Goal: Information Seeking & Learning: Learn about a topic

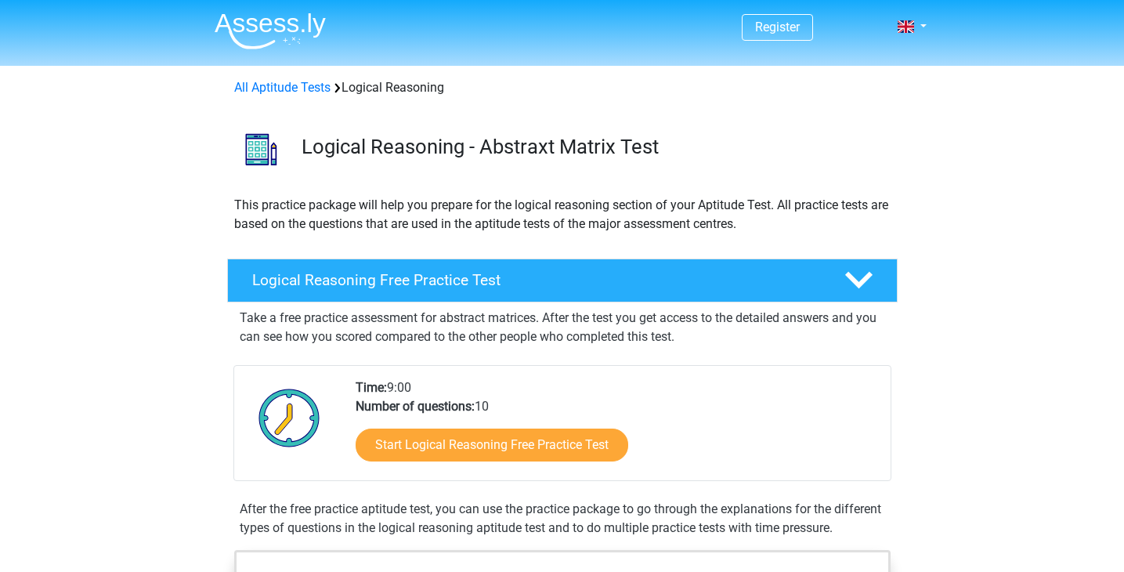
scroll to position [152, 0]
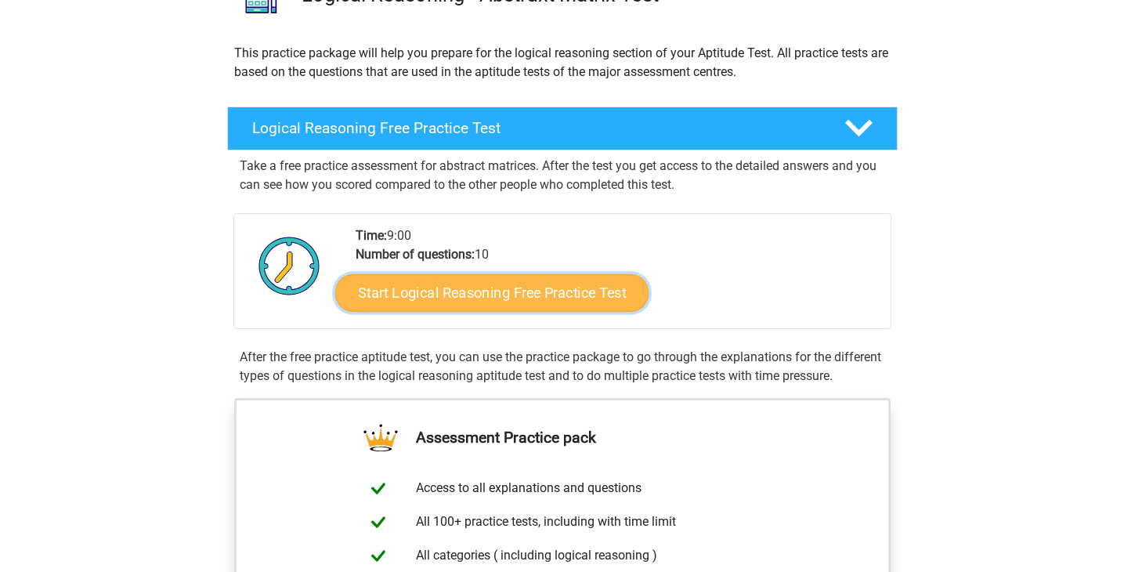
click at [417, 298] on link "Start Logical Reasoning Free Practice Test" at bounding box center [491, 292] width 313 height 38
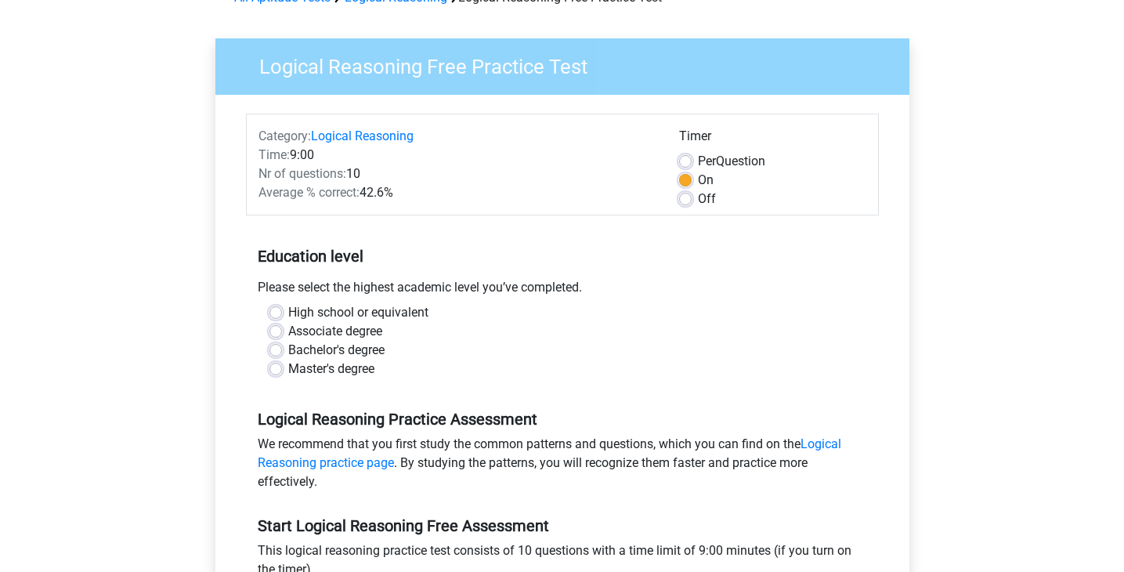
scroll to position [97, 0]
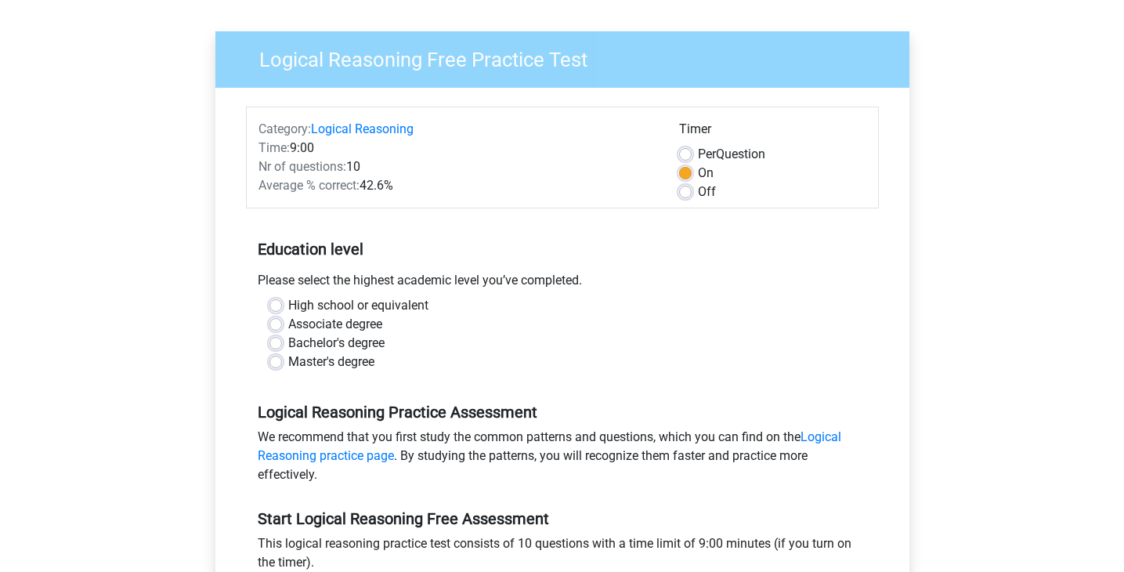
click at [288, 367] on label "Master's degree" at bounding box center [331, 362] width 86 height 19
click at [273, 367] on input "Master's degree" at bounding box center [276, 361] width 13 height 16
radio input "true"
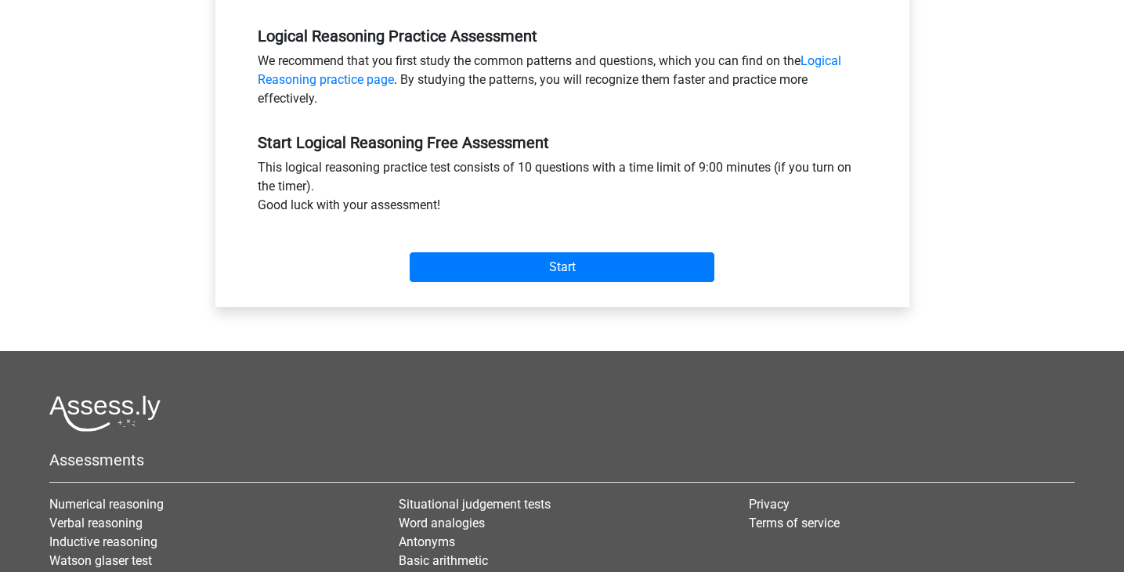
scroll to position [494, 0]
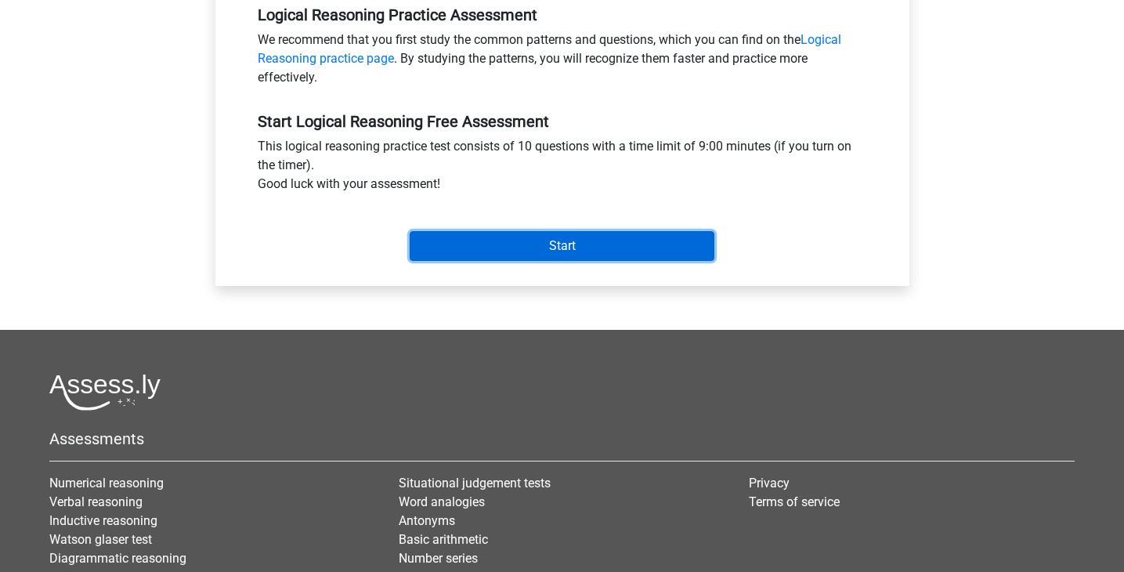
click at [469, 249] on input "Start" at bounding box center [562, 246] width 305 height 30
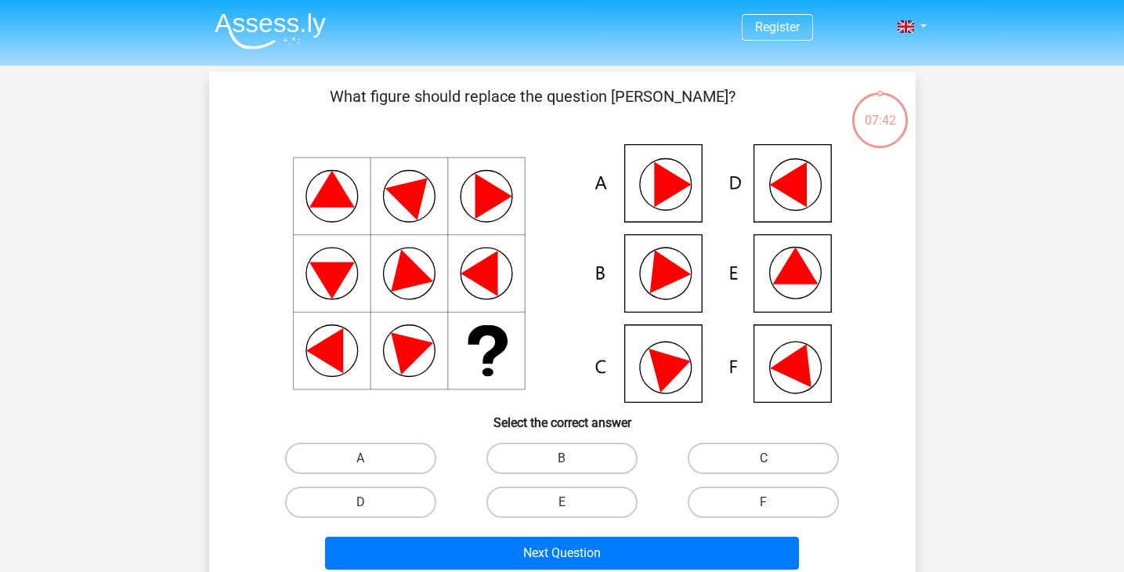
click at [787, 284] on icon at bounding box center [562, 273] width 631 height 259
click at [579, 508] on label "E" at bounding box center [562, 502] width 151 height 31
click at [572, 508] on input "E" at bounding box center [567, 507] width 10 height 10
radio input "true"
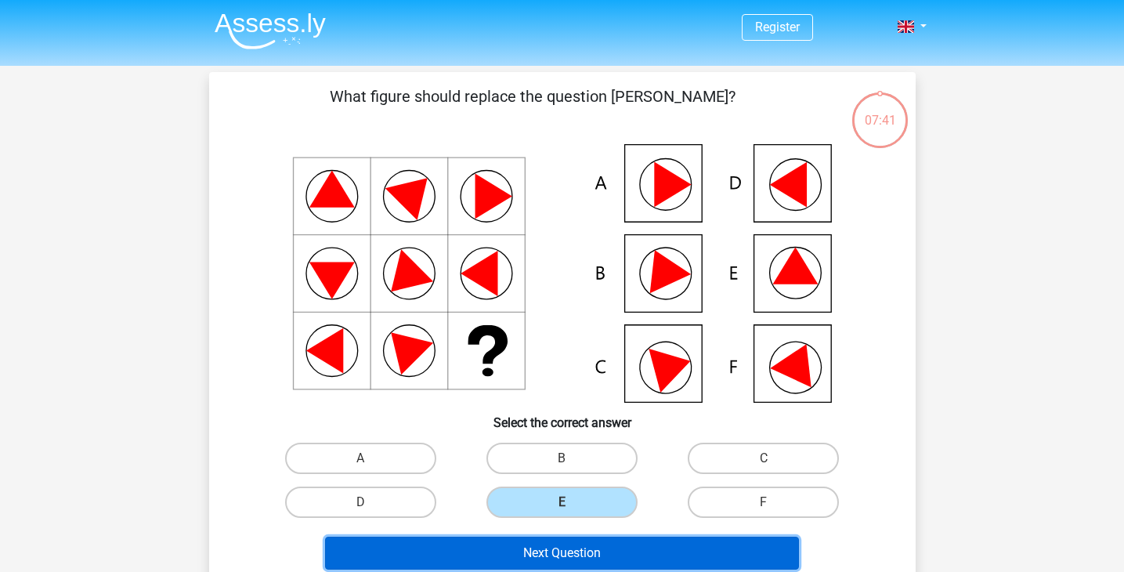
click at [579, 545] on button "Next Question" at bounding box center [562, 553] width 474 height 33
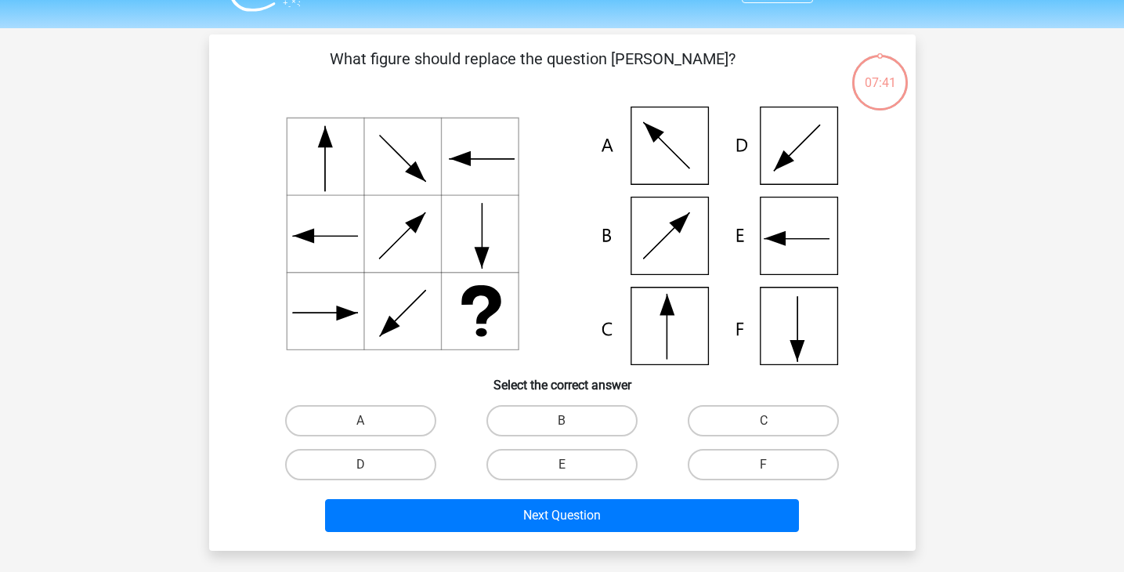
scroll to position [72, 0]
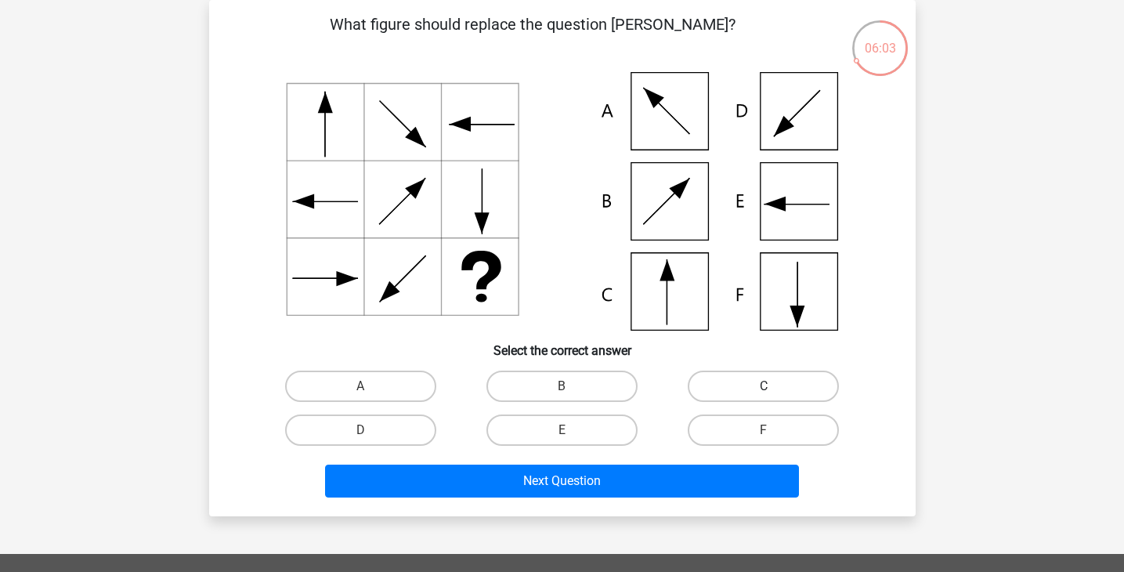
click at [750, 385] on label "C" at bounding box center [763, 386] width 151 height 31
click at [764, 386] on input "C" at bounding box center [769, 391] width 10 height 10
radio input "true"
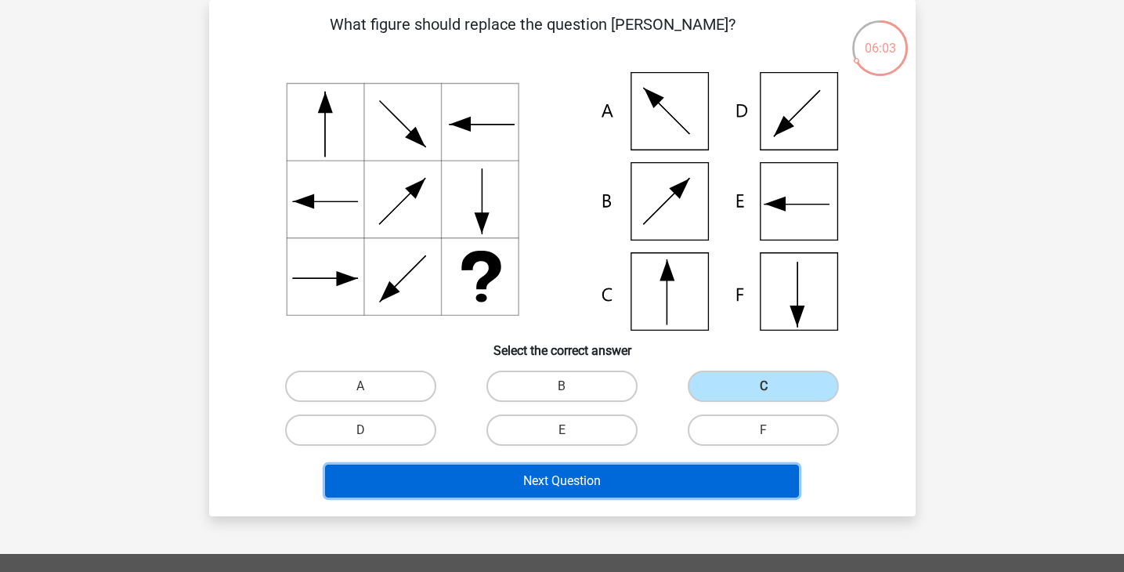
click at [658, 465] on button "Next Question" at bounding box center [562, 481] width 474 height 33
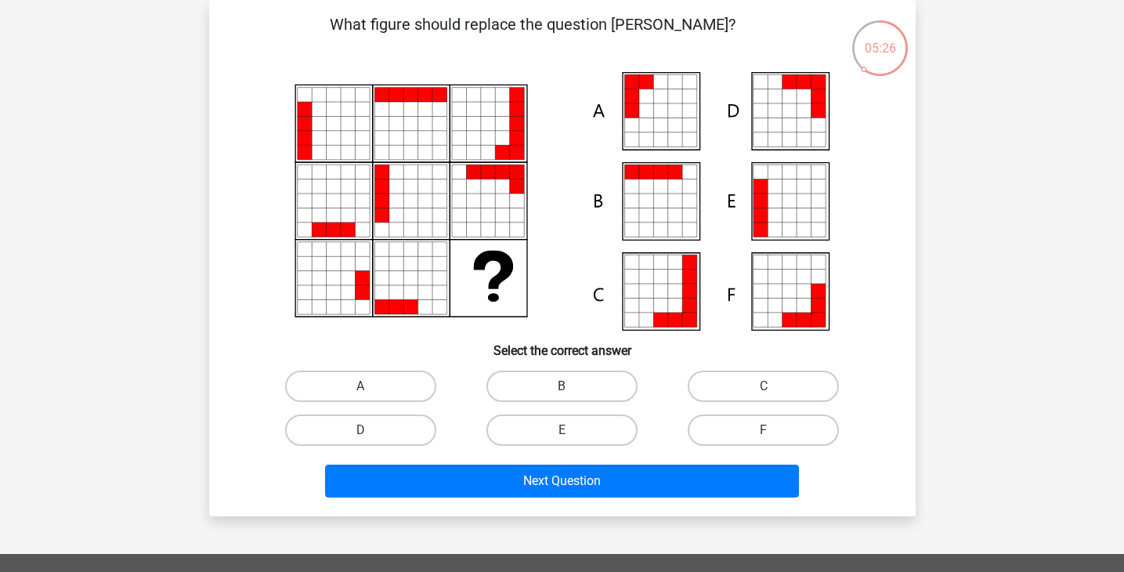
click at [751, 198] on icon at bounding box center [790, 202] width 78 height 78
click at [565, 435] on input "E" at bounding box center [567, 435] width 10 height 10
radio input "true"
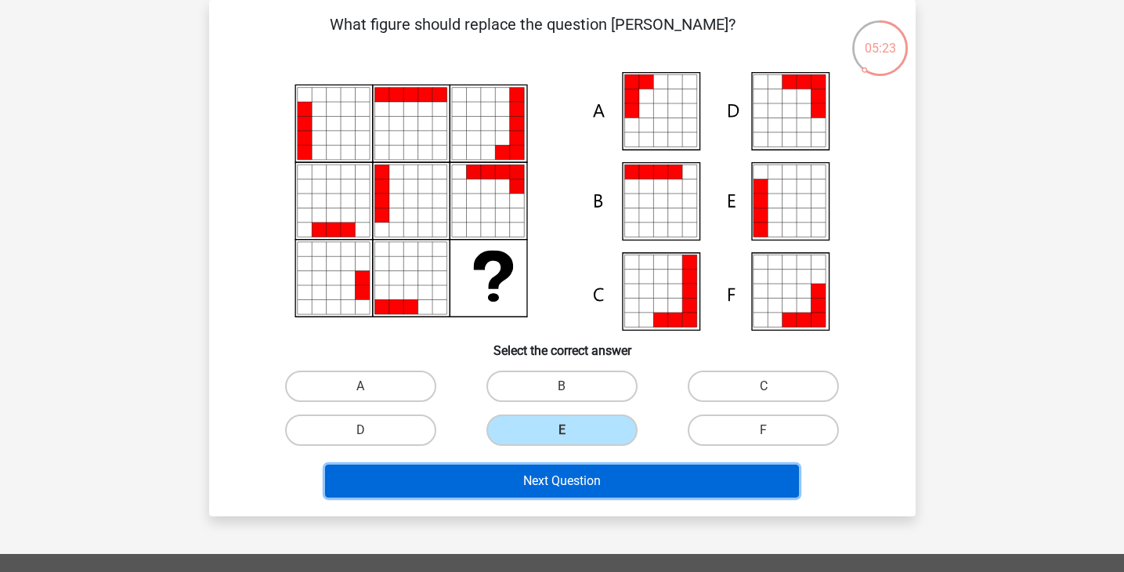
click at [554, 493] on button "Next Question" at bounding box center [562, 481] width 474 height 33
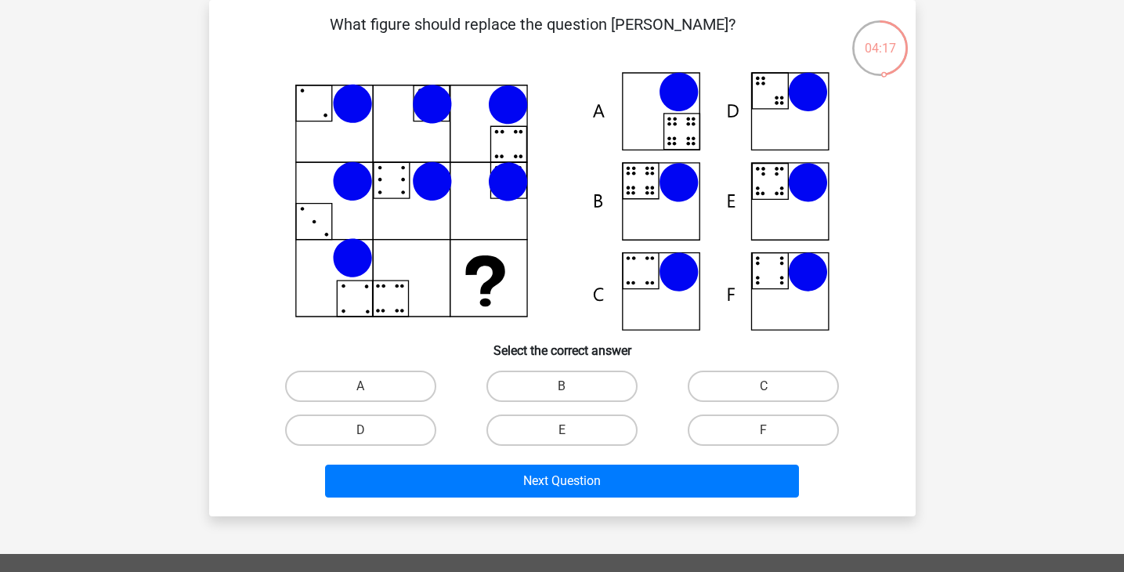
click at [766, 172] on icon at bounding box center [562, 201] width 631 height 259
click at [573, 419] on label "E" at bounding box center [562, 429] width 151 height 31
click at [572, 430] on input "E" at bounding box center [567, 435] width 10 height 10
radio input "true"
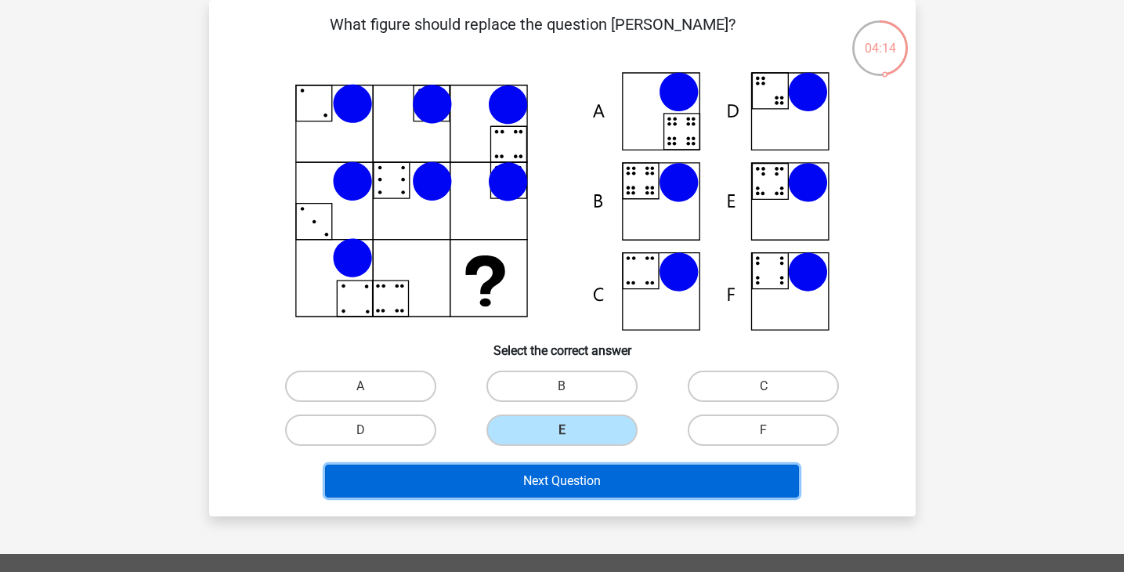
click at [602, 492] on button "Next Question" at bounding box center [562, 481] width 474 height 33
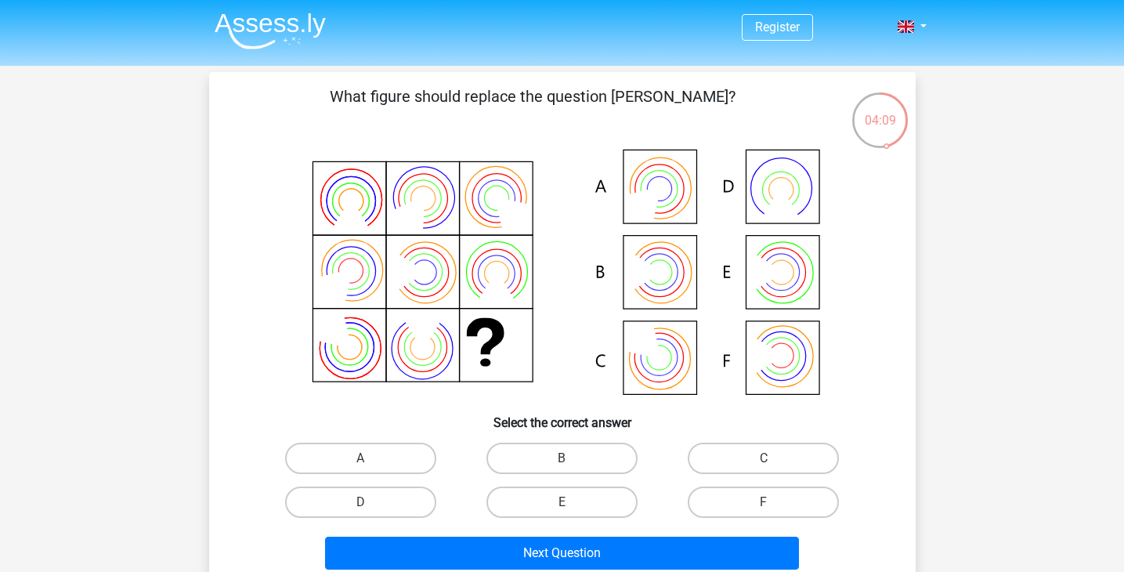
scroll to position [12, 0]
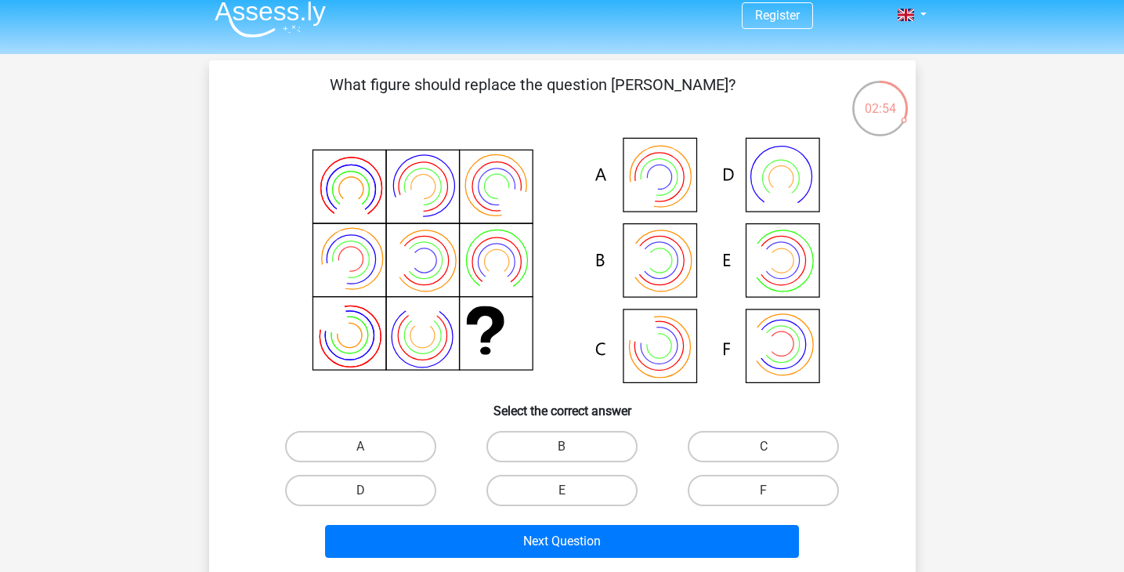
click at [654, 259] on icon at bounding box center [645, 260] width 34 height 43
click at [597, 453] on label "B" at bounding box center [562, 446] width 151 height 31
click at [572, 453] on input "B" at bounding box center [567, 452] width 10 height 10
radio input "true"
click at [582, 558] on div "Next Question" at bounding box center [562, 544] width 605 height 39
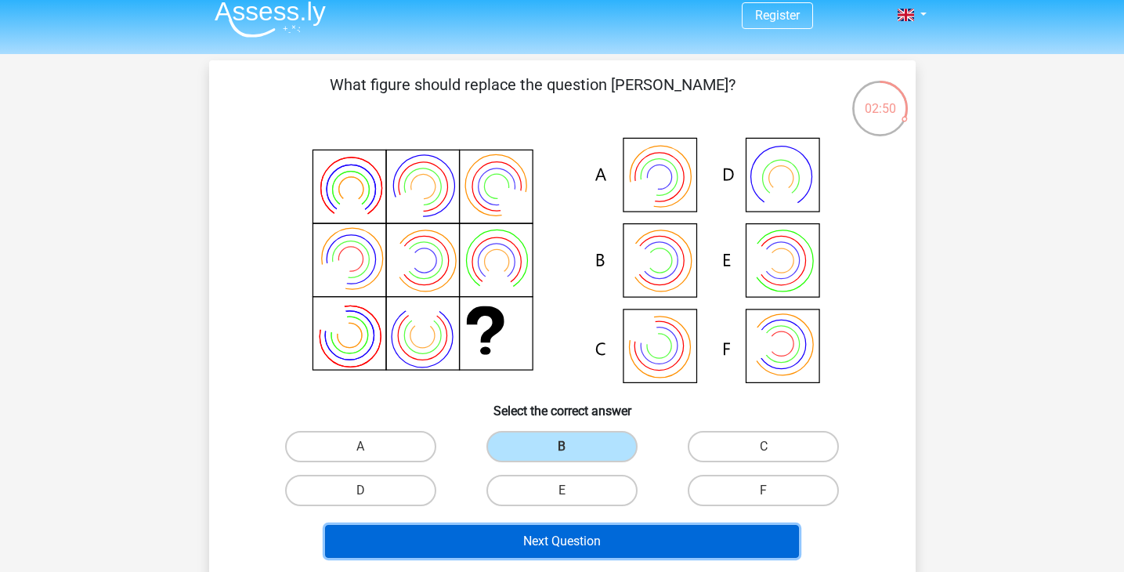
click at [586, 540] on button "Next Question" at bounding box center [562, 541] width 474 height 33
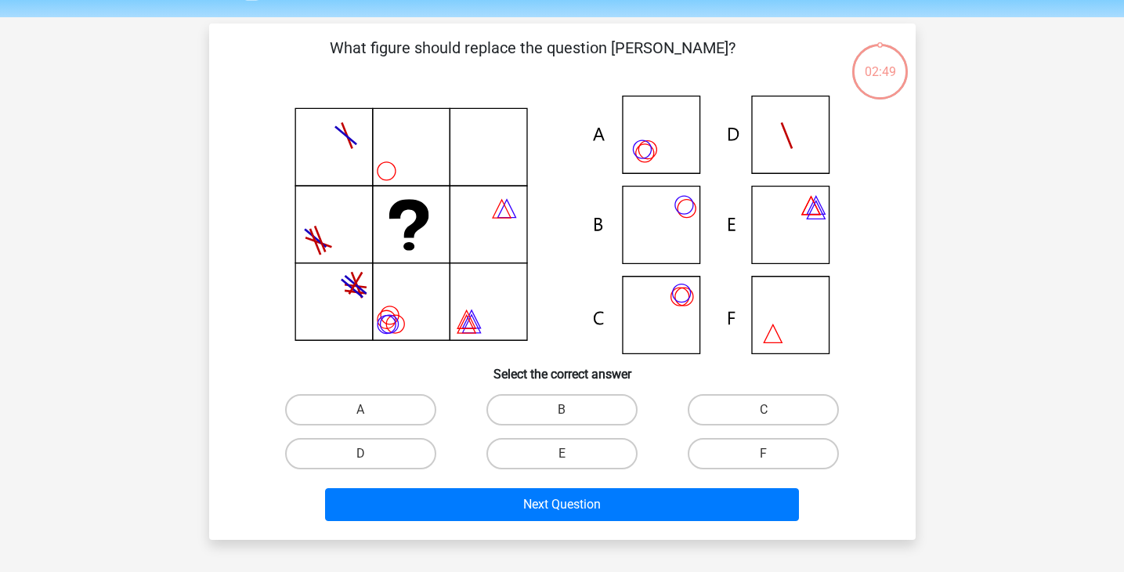
scroll to position [72, 0]
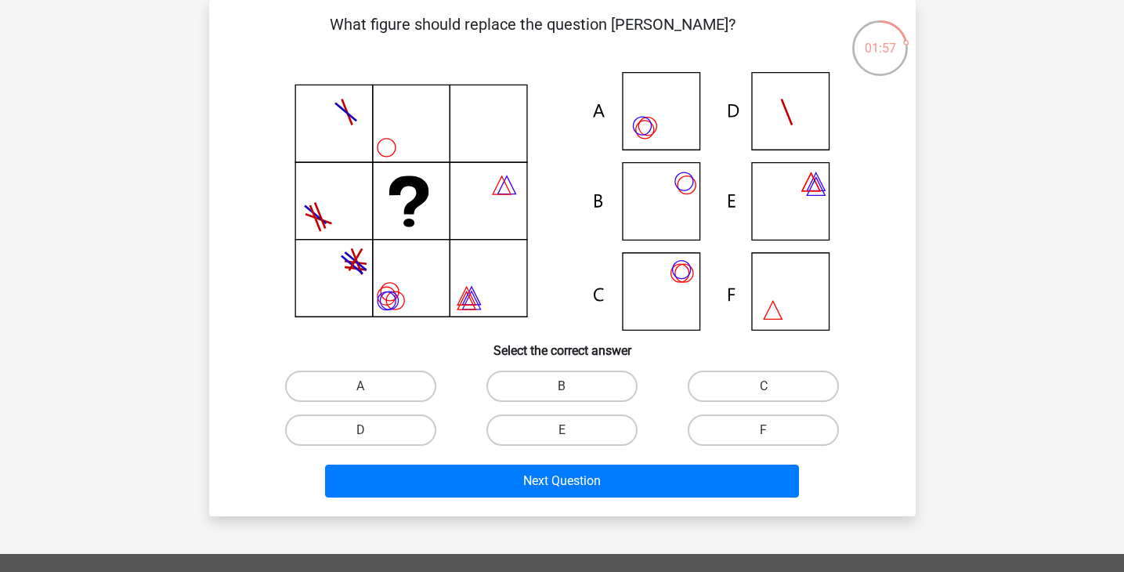
click at [598, 197] on icon at bounding box center [562, 201] width 631 height 259
click at [537, 392] on label "B" at bounding box center [562, 386] width 151 height 31
click at [562, 392] on input "B" at bounding box center [567, 391] width 10 height 10
radio input "true"
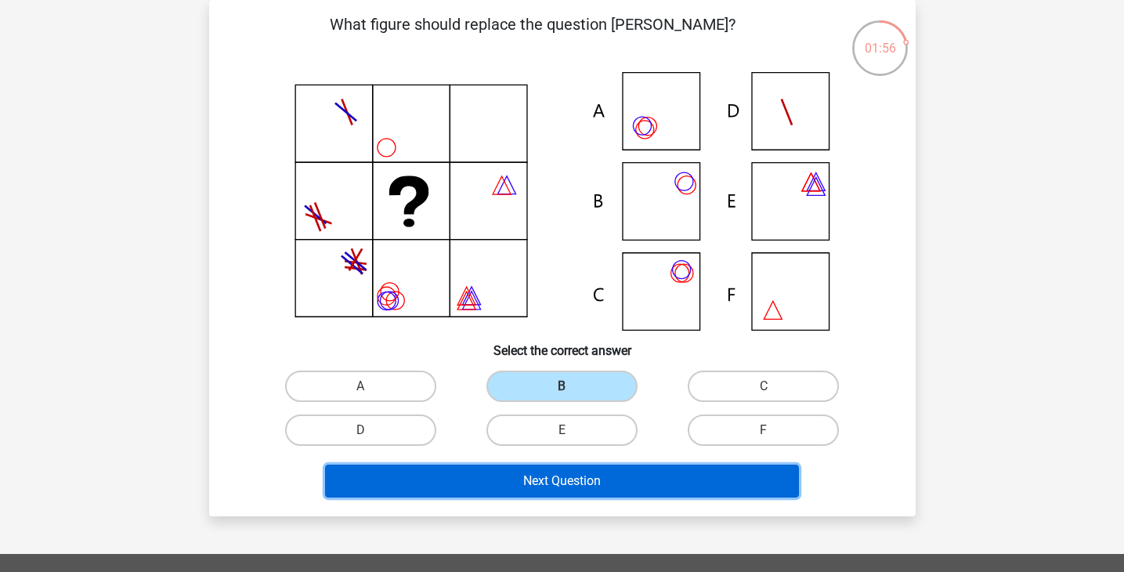
click at [534, 476] on button "Next Question" at bounding box center [562, 481] width 474 height 33
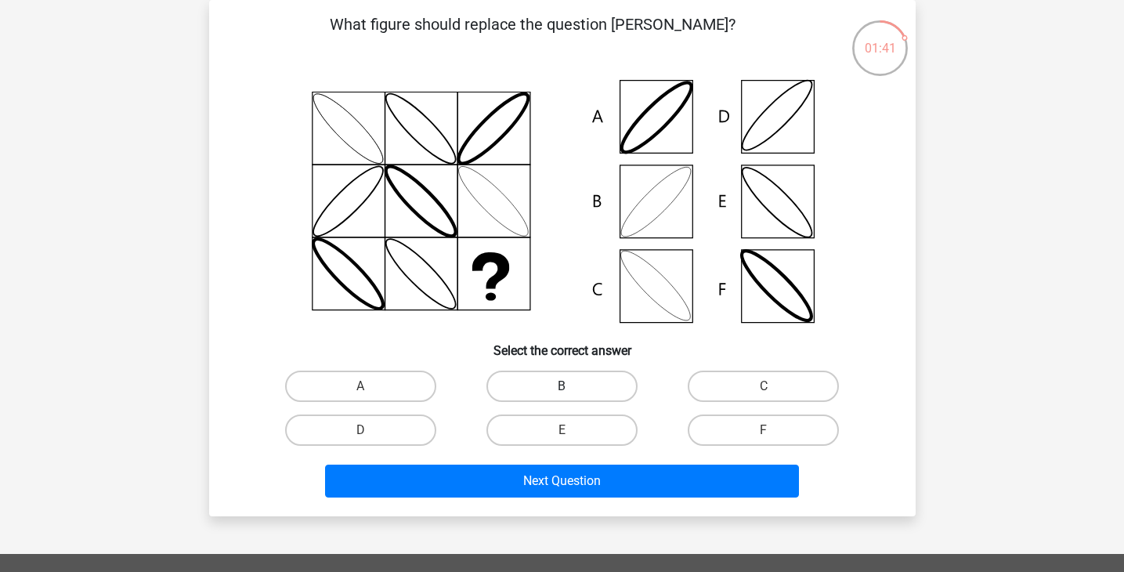
click at [559, 374] on label "B" at bounding box center [562, 386] width 151 height 31
click at [562, 386] on input "B" at bounding box center [567, 391] width 10 height 10
radio input "true"
click at [540, 499] on div "Next Question" at bounding box center [562, 484] width 605 height 39
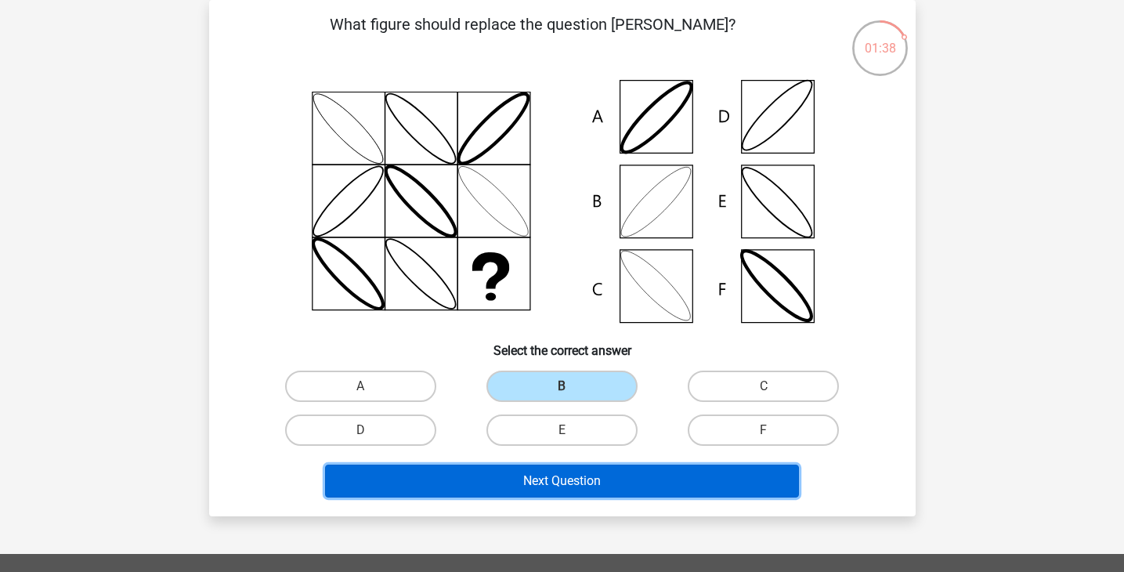
click at [545, 483] on button "Next Question" at bounding box center [562, 481] width 474 height 33
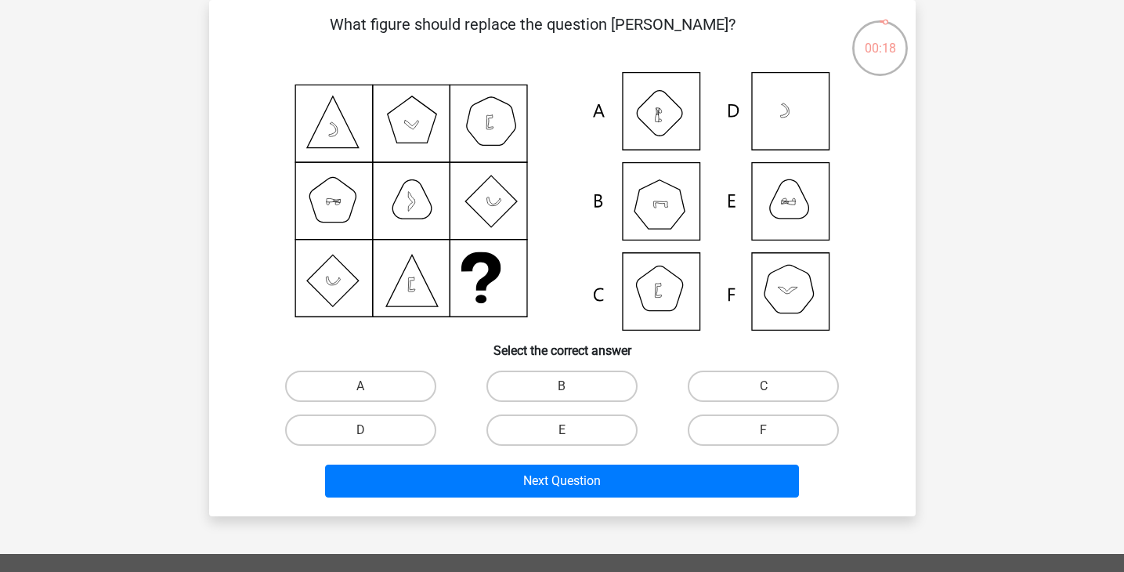
click at [557, 367] on div "B" at bounding box center [561, 386] width 201 height 44
click at [560, 360] on div "What figure should replace the question [PERSON_NAME]?" at bounding box center [562, 258] width 694 height 491
click at [560, 379] on label "B" at bounding box center [562, 386] width 151 height 31
click at [562, 386] on input "B" at bounding box center [567, 391] width 10 height 10
radio input "true"
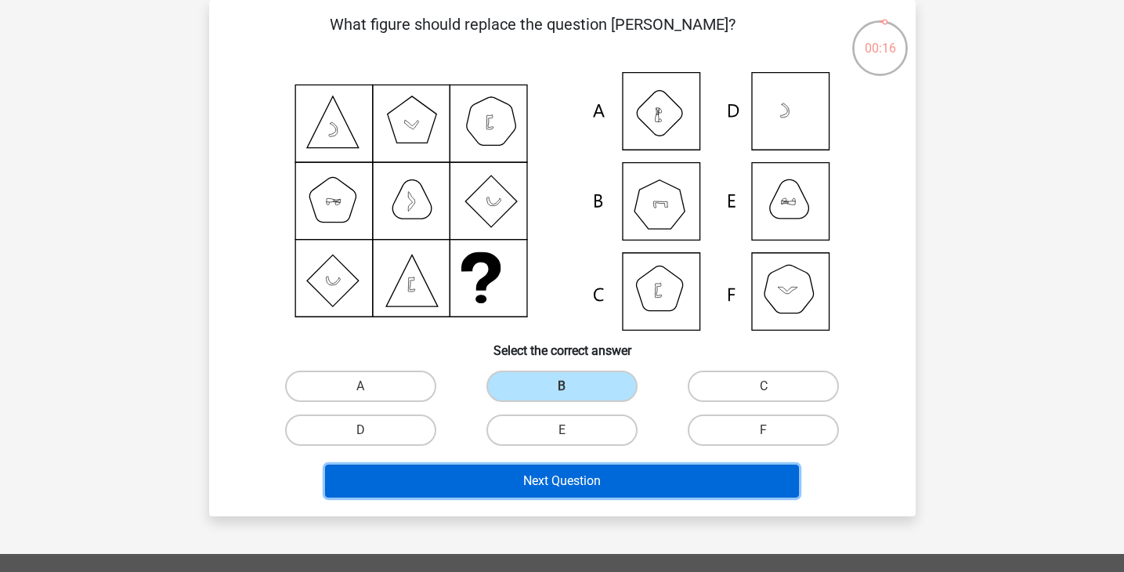
click at [566, 488] on button "Next Question" at bounding box center [562, 481] width 474 height 33
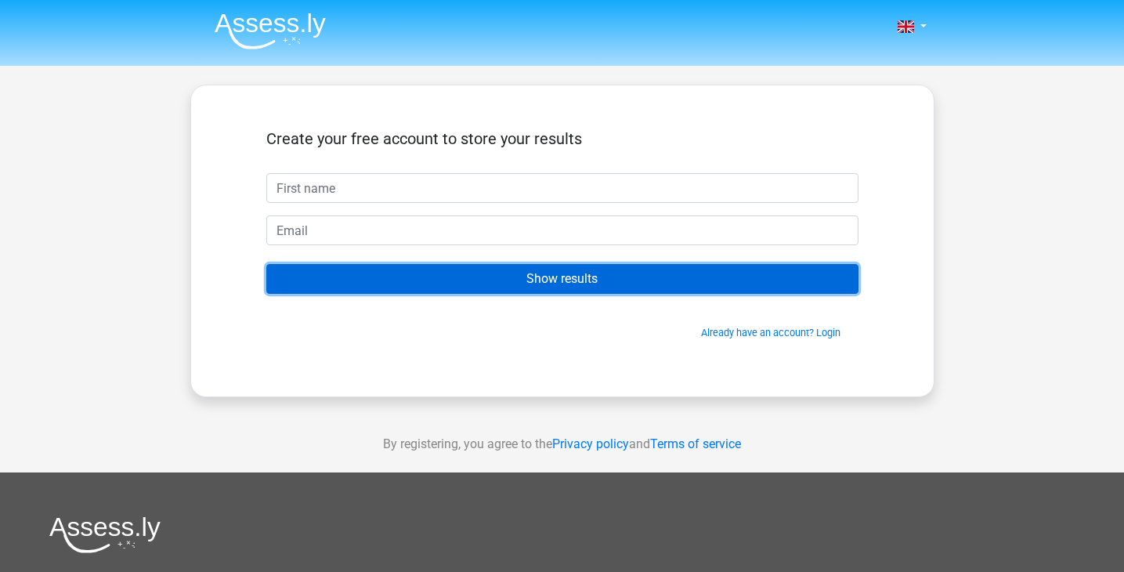
click at [573, 284] on input "Show results" at bounding box center [562, 279] width 592 height 30
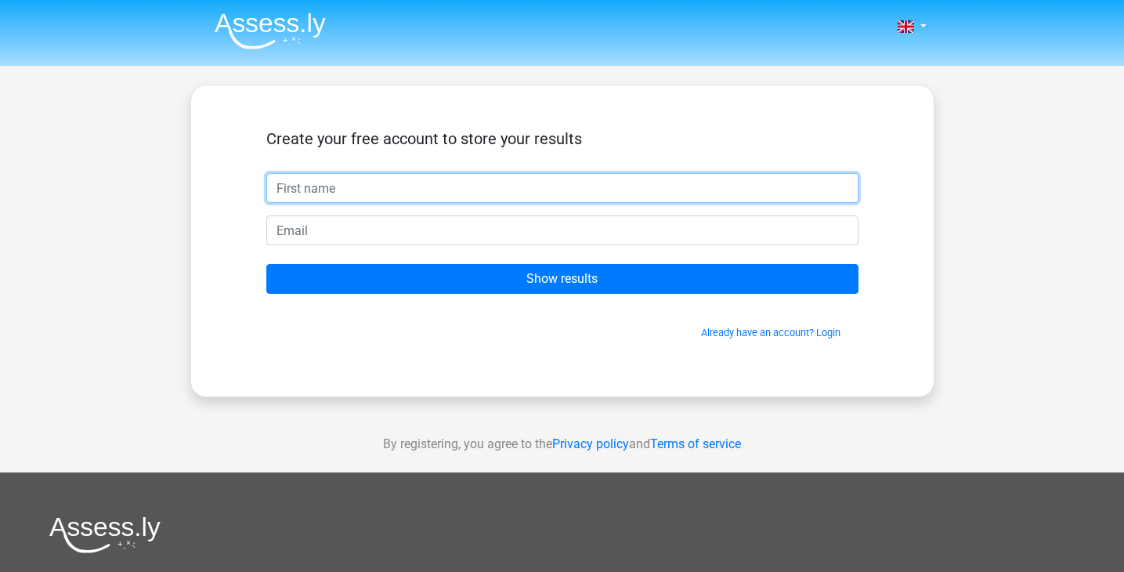
click at [453, 194] on input "text" at bounding box center [562, 188] width 592 height 30
type input "Lydia"
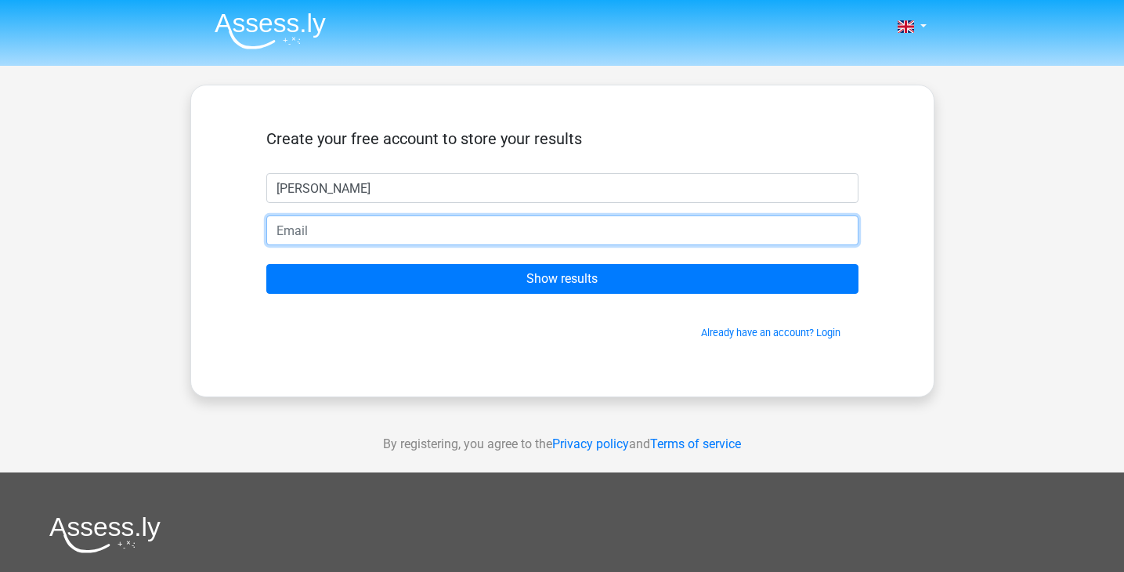
click at [408, 231] on input "email" at bounding box center [562, 230] width 592 height 30
type input "[EMAIL_ADDRESS][DOMAIN_NAME]"
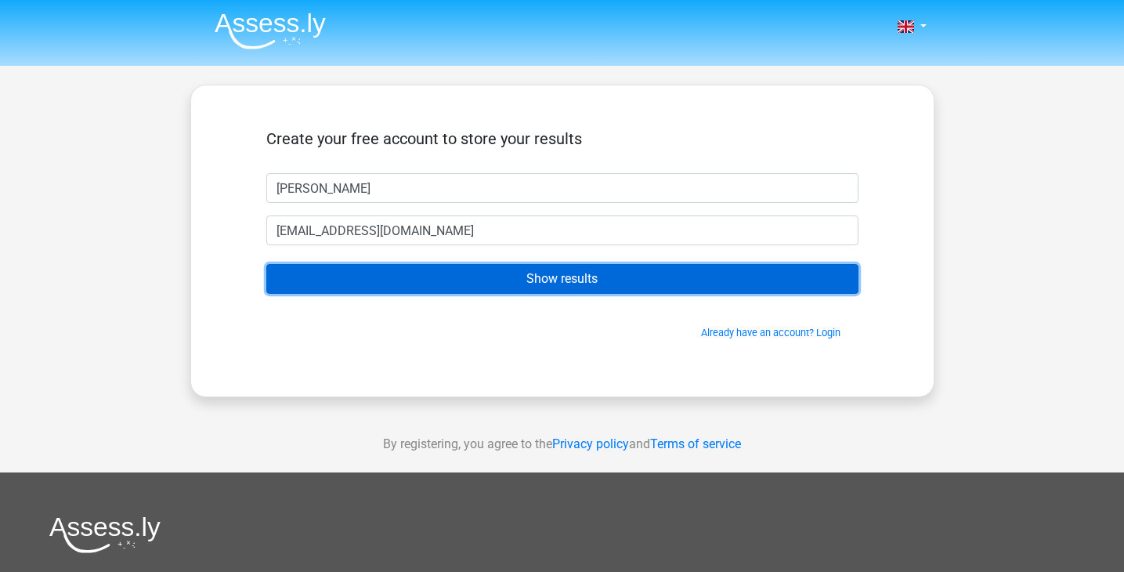
click at [445, 292] on input "Show results" at bounding box center [562, 279] width 592 height 30
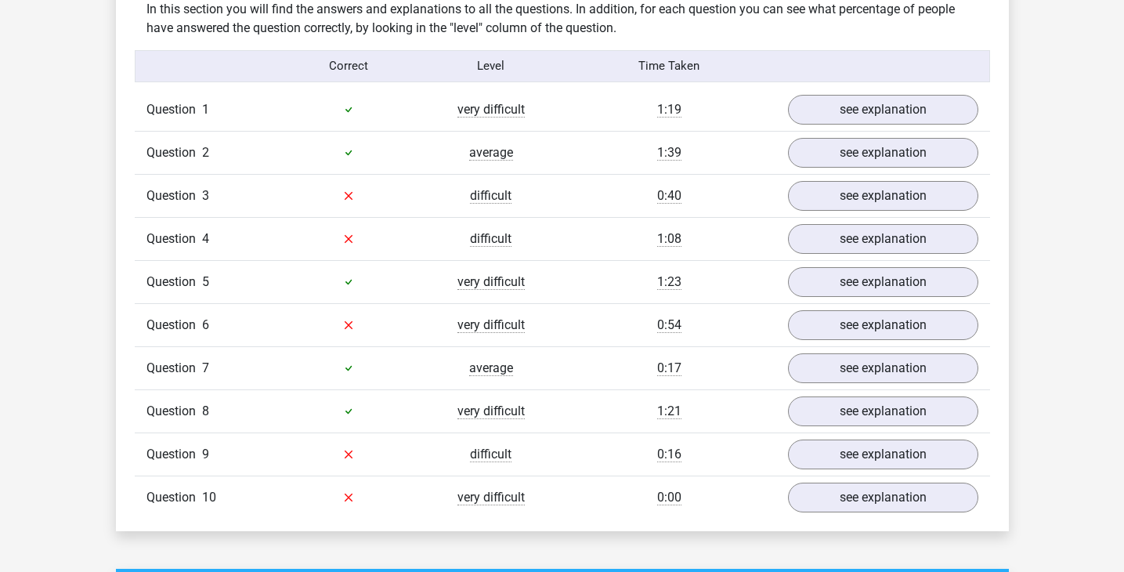
scroll to position [1241, 0]
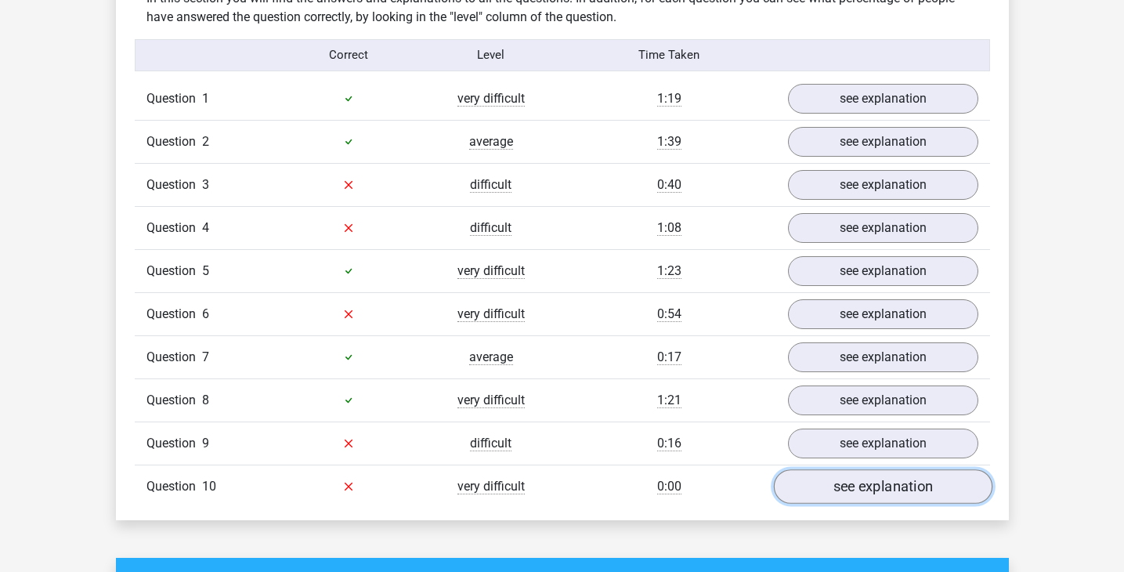
click at [837, 497] on link "see explanation" at bounding box center [882, 486] width 219 height 34
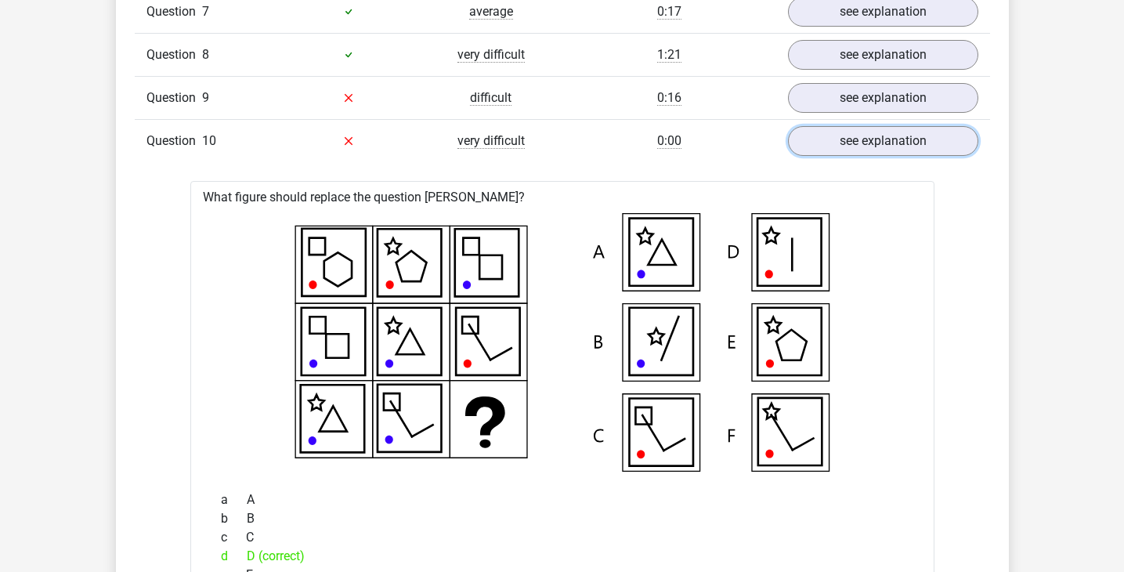
scroll to position [1294, 0]
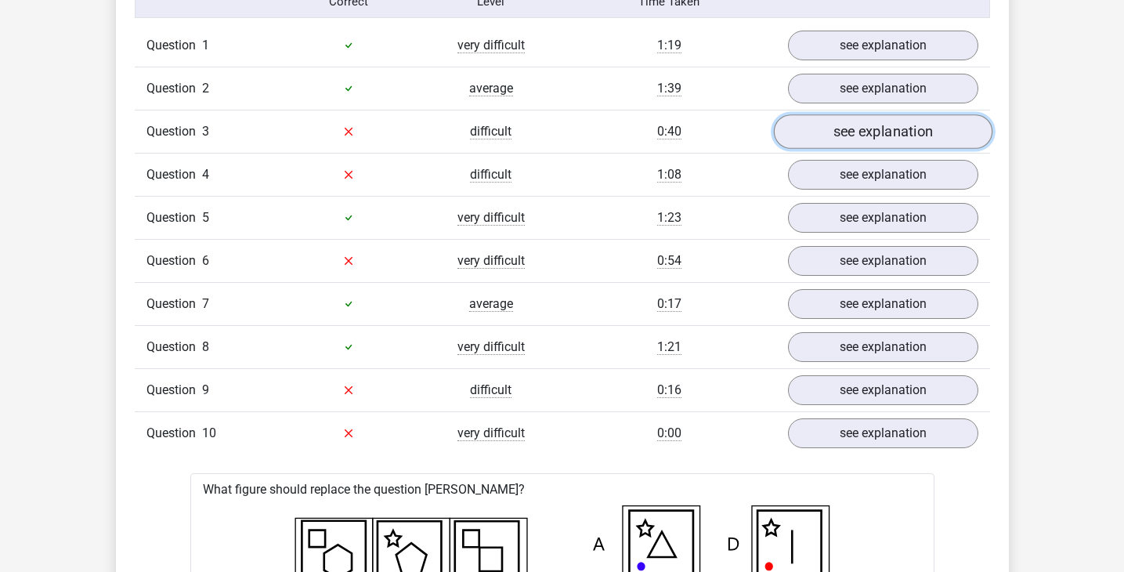
click at [845, 126] on link "see explanation" at bounding box center [882, 131] width 219 height 34
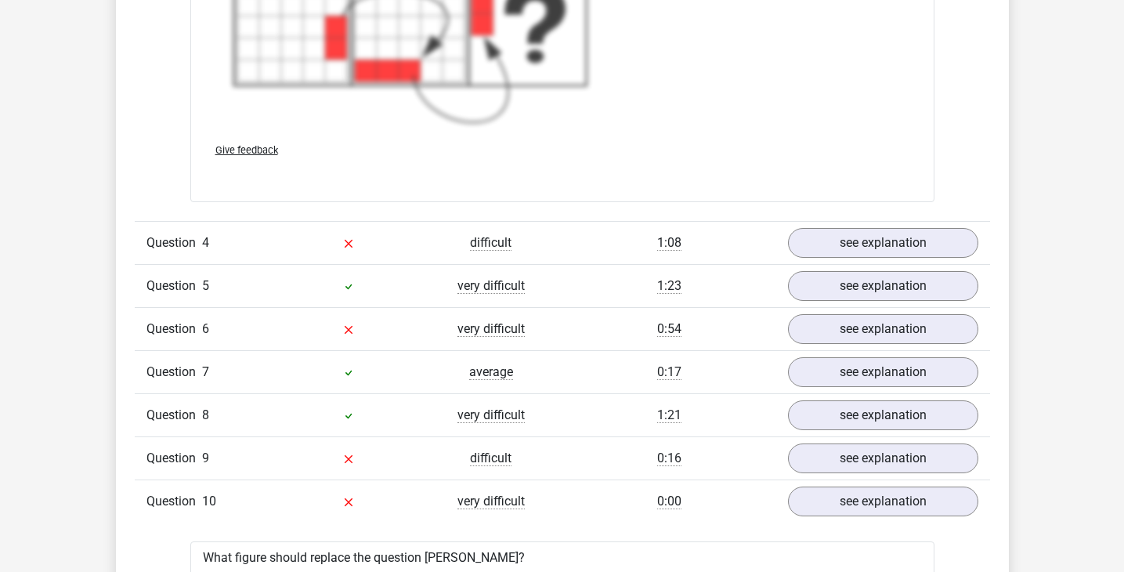
scroll to position [2421, 0]
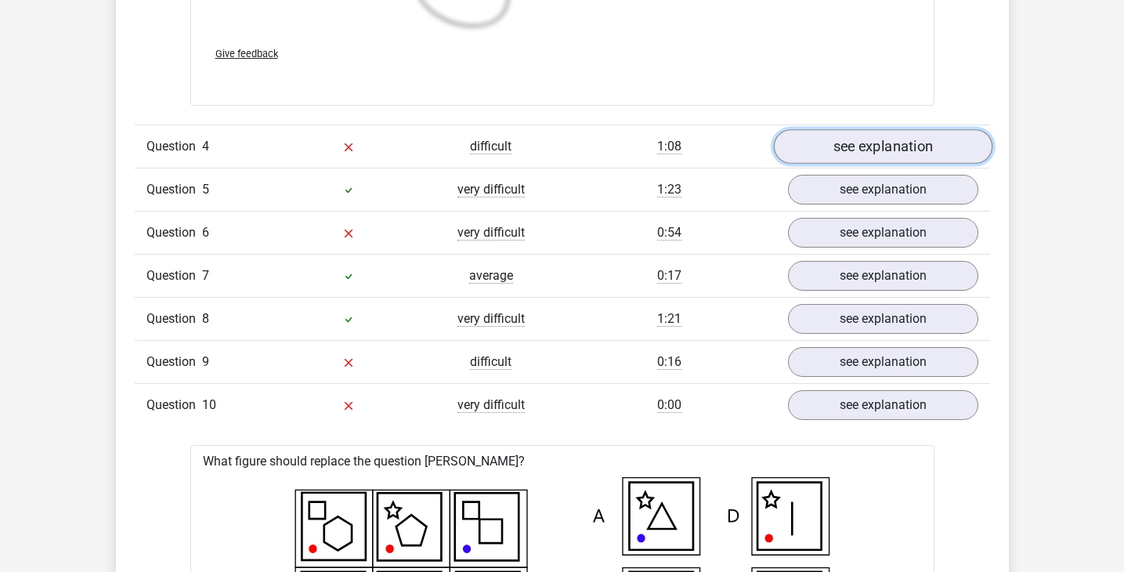
click at [837, 152] on link "see explanation" at bounding box center [882, 146] width 219 height 34
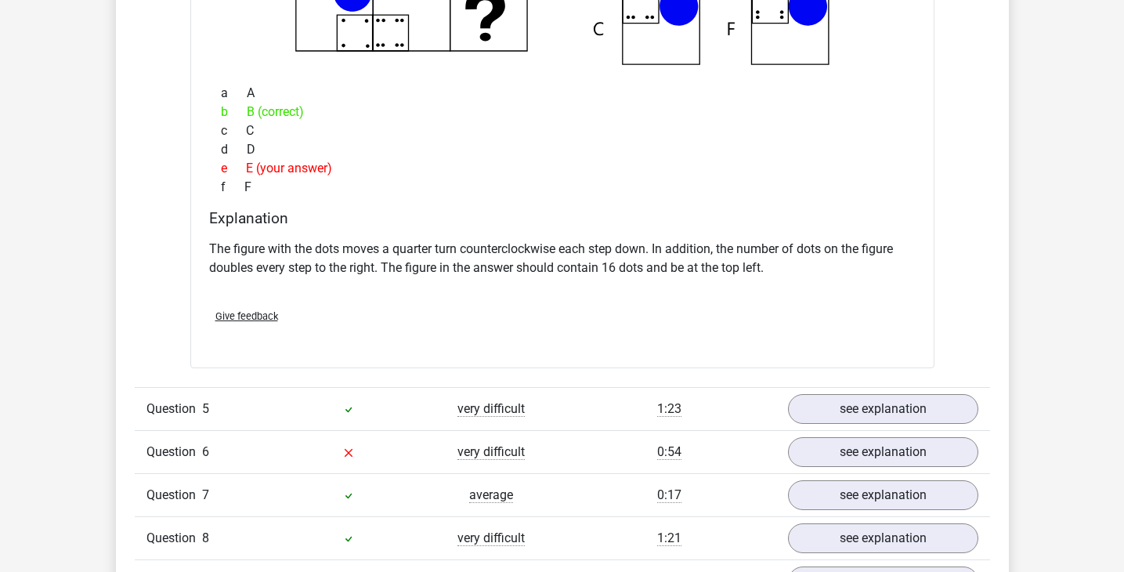
scroll to position [2971, 0]
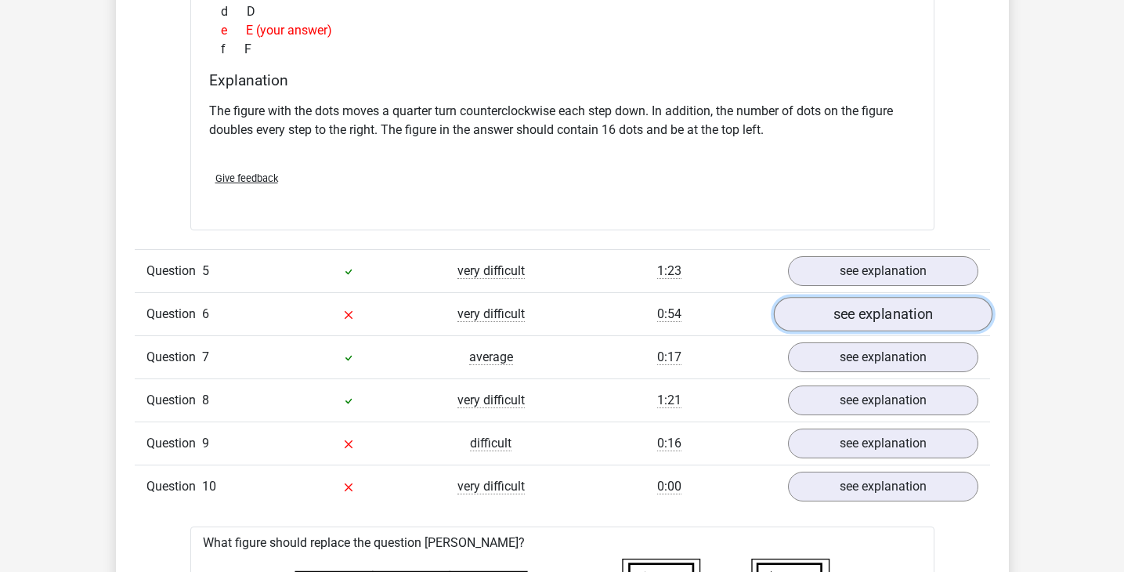
click at [889, 325] on link "see explanation" at bounding box center [882, 314] width 219 height 34
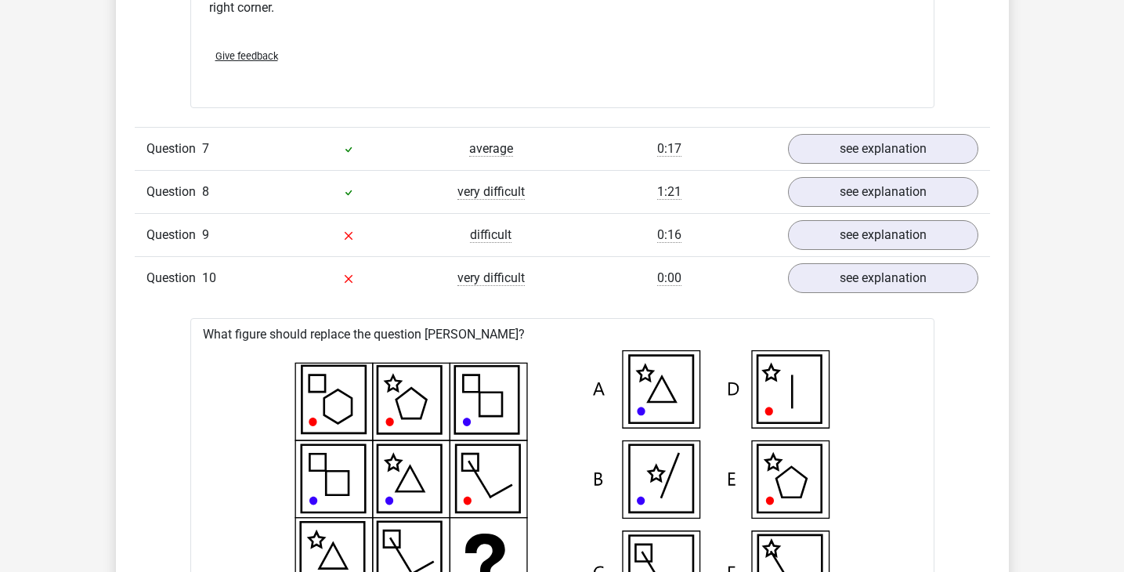
scroll to position [3826, 0]
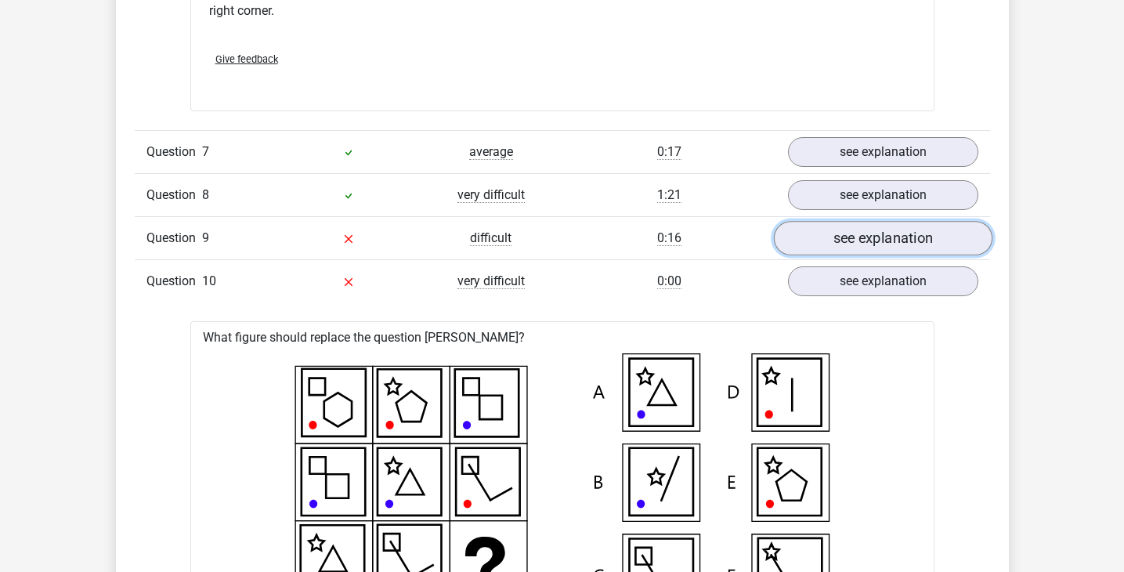
click at [845, 250] on link "see explanation" at bounding box center [882, 238] width 219 height 34
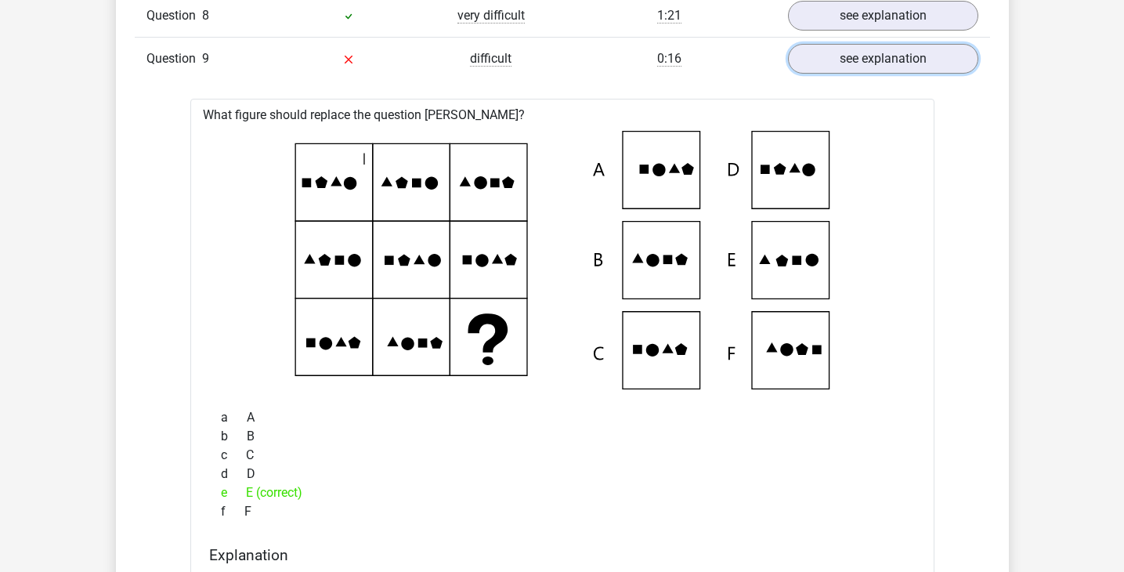
scroll to position [4058, 0]
